Goal: Information Seeking & Learning: Learn about a topic

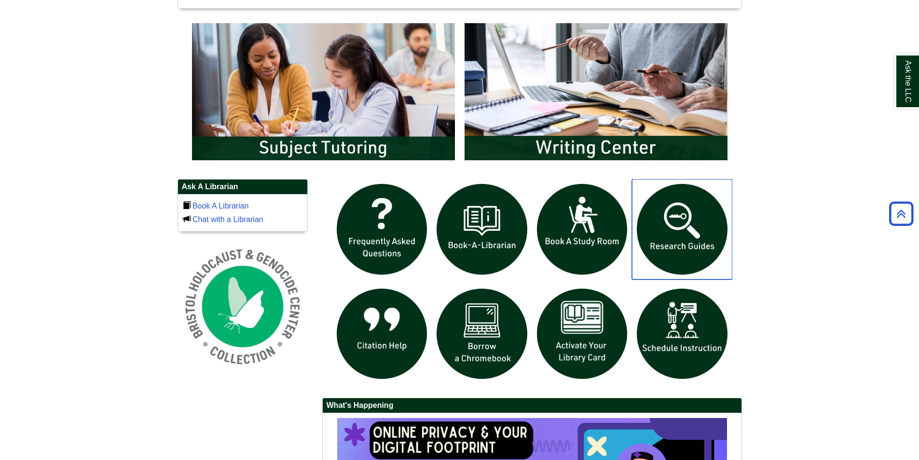
click at [672, 239] on img "slideshow" at bounding box center [682, 229] width 100 height 100
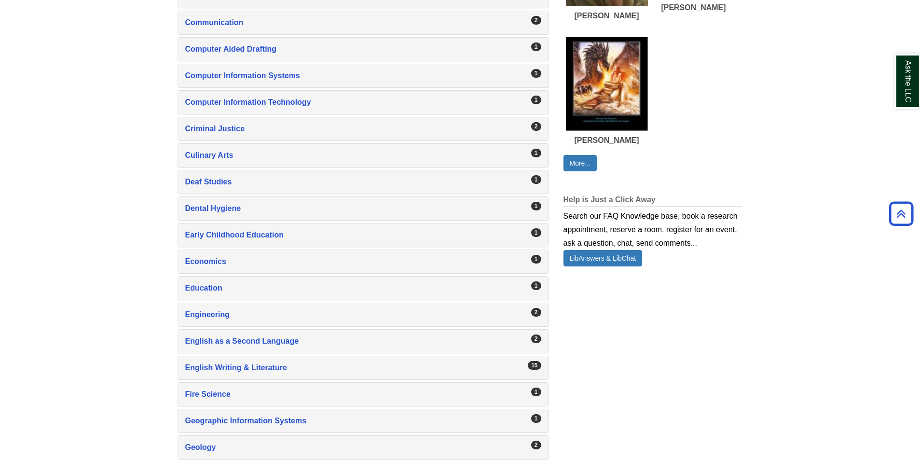
scroll to position [627, 0]
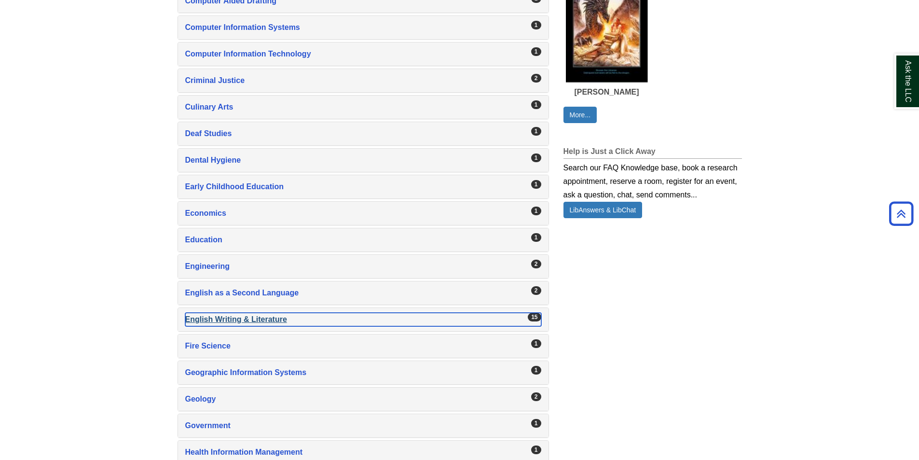
click at [244, 319] on div "English Writing & Literature , 15 guides" at bounding box center [363, 319] width 356 height 14
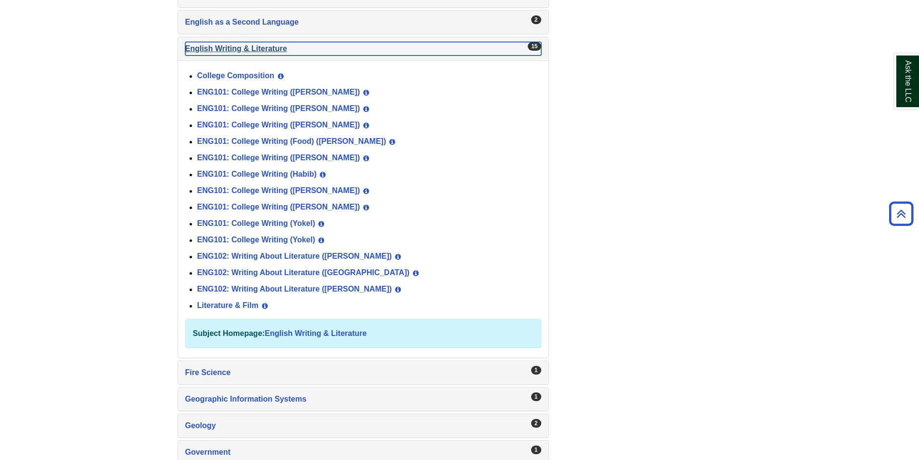
scroll to position [916, 0]
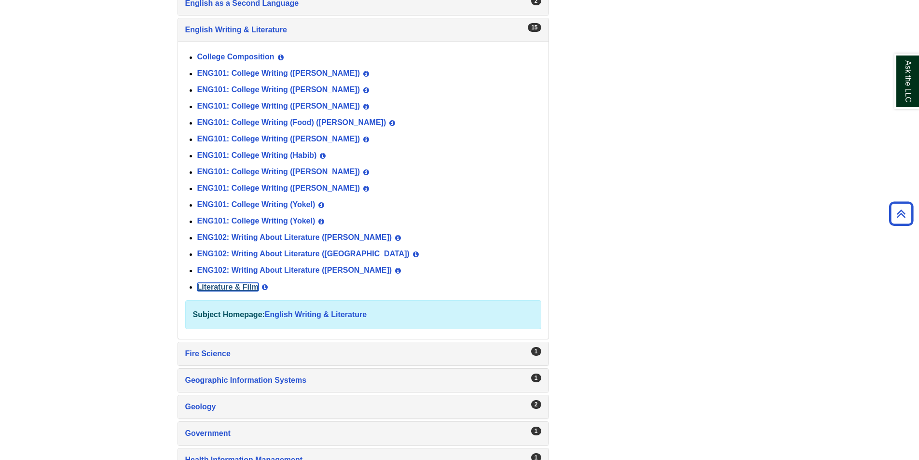
click at [231, 285] on link "Literature & Film" at bounding box center [227, 287] width 61 height 8
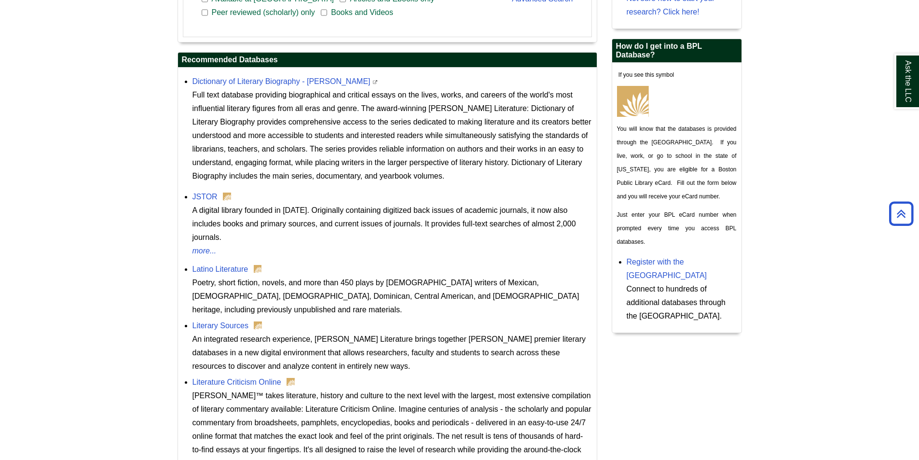
scroll to position [386, 0]
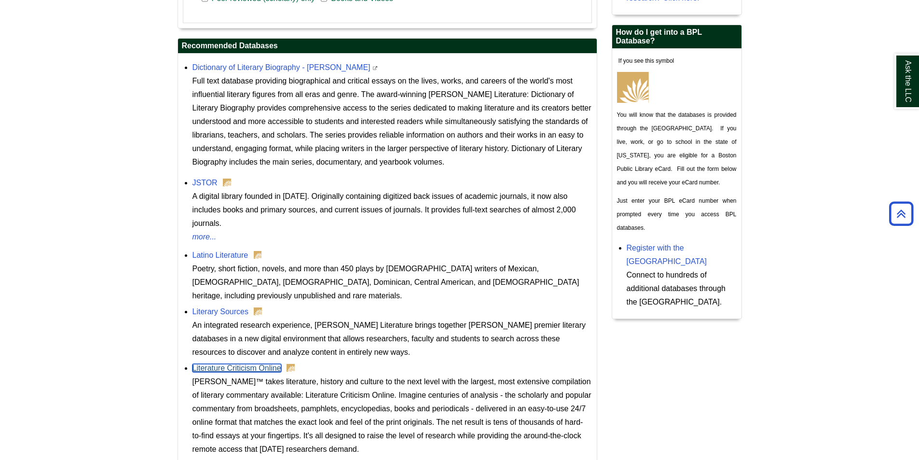
click at [224, 364] on link "Literature Criticism Online" at bounding box center [236, 368] width 89 height 8
click at [203, 179] on link "JSTOR" at bounding box center [204, 182] width 25 height 8
click at [267, 364] on link "Literature Criticism Online" at bounding box center [236, 368] width 89 height 8
click at [257, 364] on link "Literature Criticism Online" at bounding box center [236, 368] width 89 height 8
click at [234, 307] on link "Literary Sources" at bounding box center [220, 311] width 56 height 8
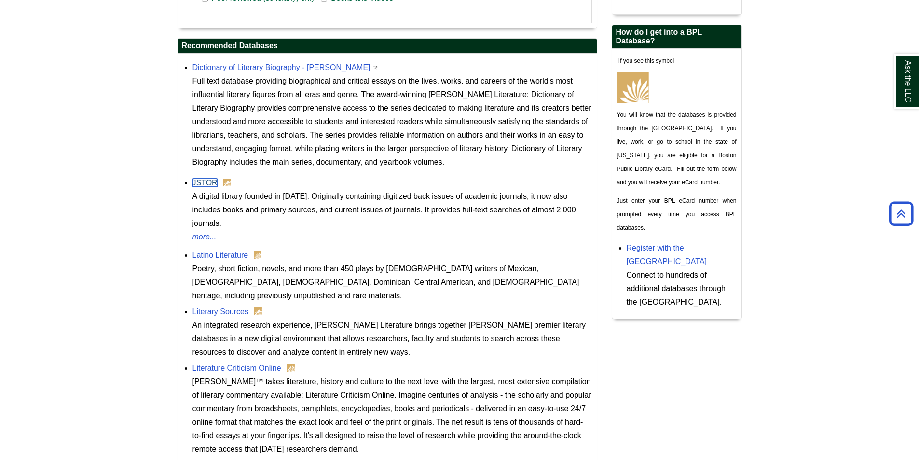
click at [207, 181] on link "JSTOR" at bounding box center [204, 182] width 25 height 8
